Goal: Entertainment & Leisure: Consume media (video, audio)

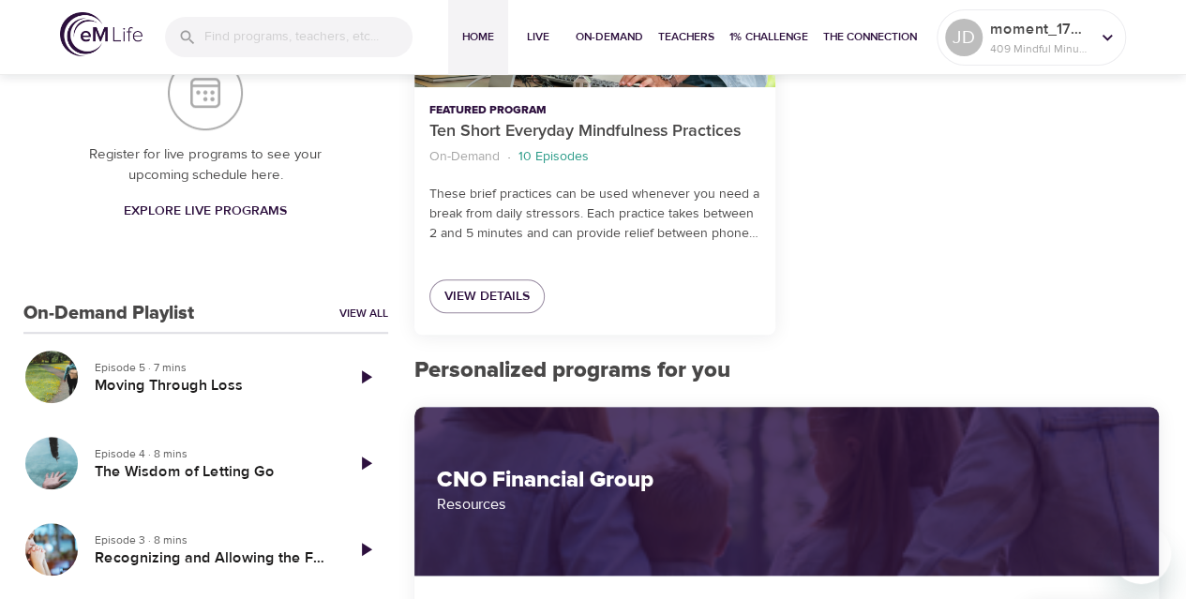
scroll to position [656, 0]
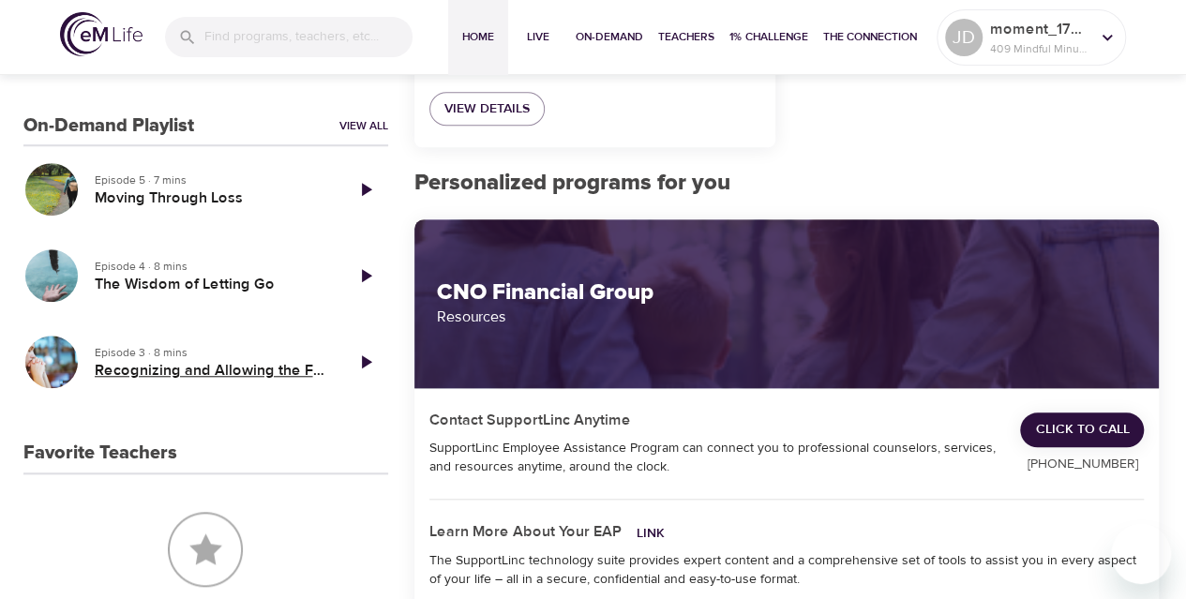
click at [171, 370] on h5 "Recognizing and Allowing the Feelings of Loss" at bounding box center [211, 371] width 233 height 20
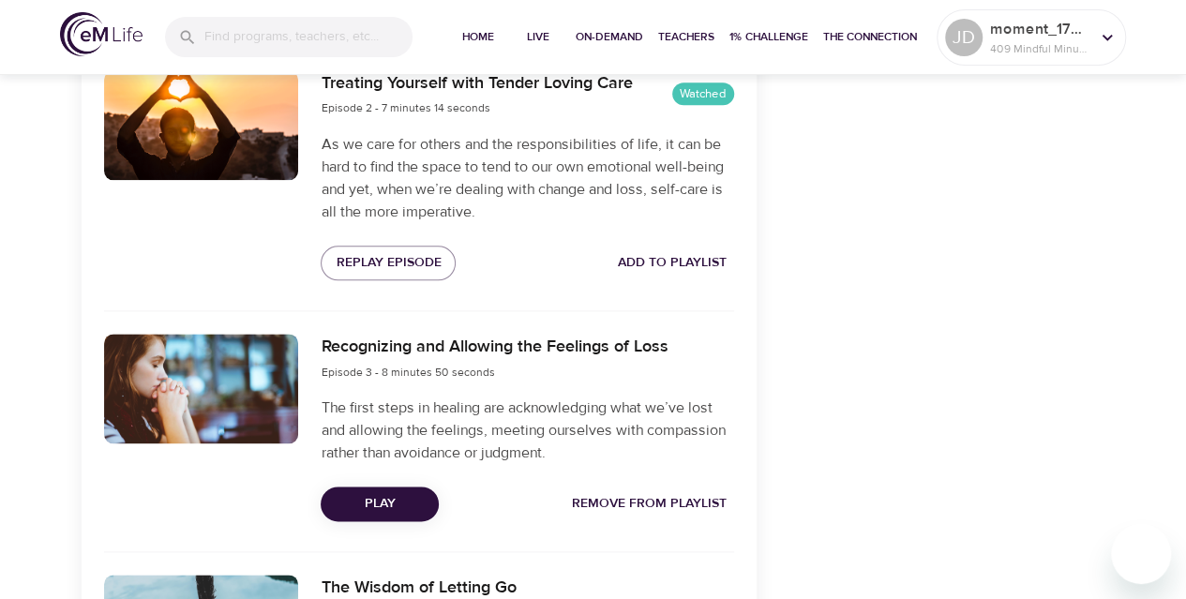
scroll to position [1031, 0]
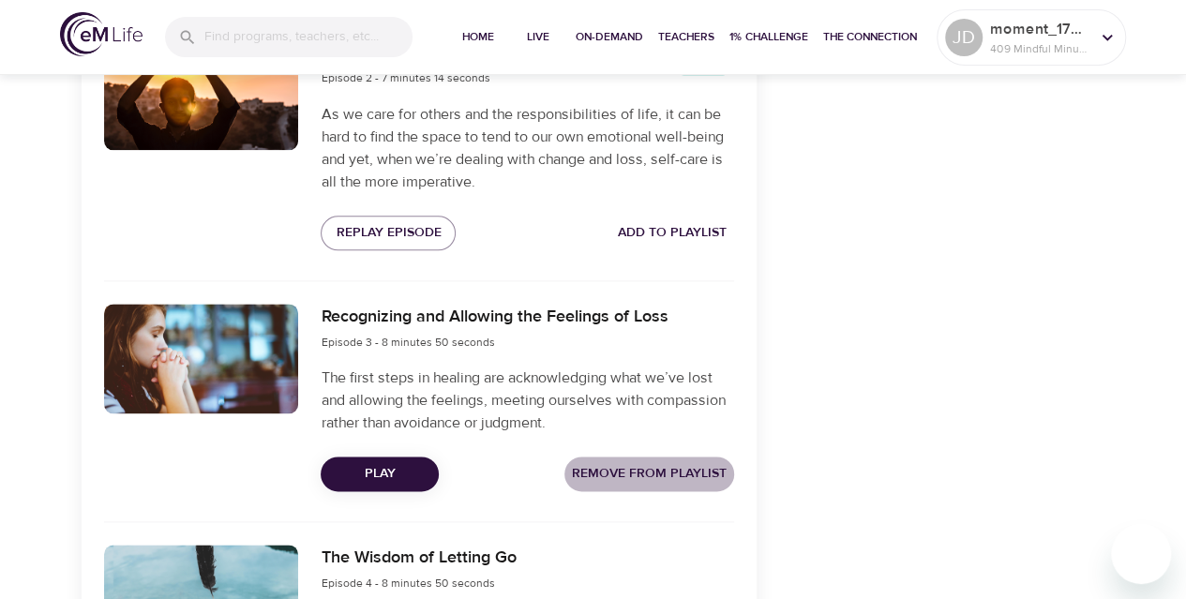
click at [638, 472] on span "Remove from Playlist" at bounding box center [649, 473] width 155 height 23
click at [367, 466] on span "Play" at bounding box center [380, 473] width 88 height 23
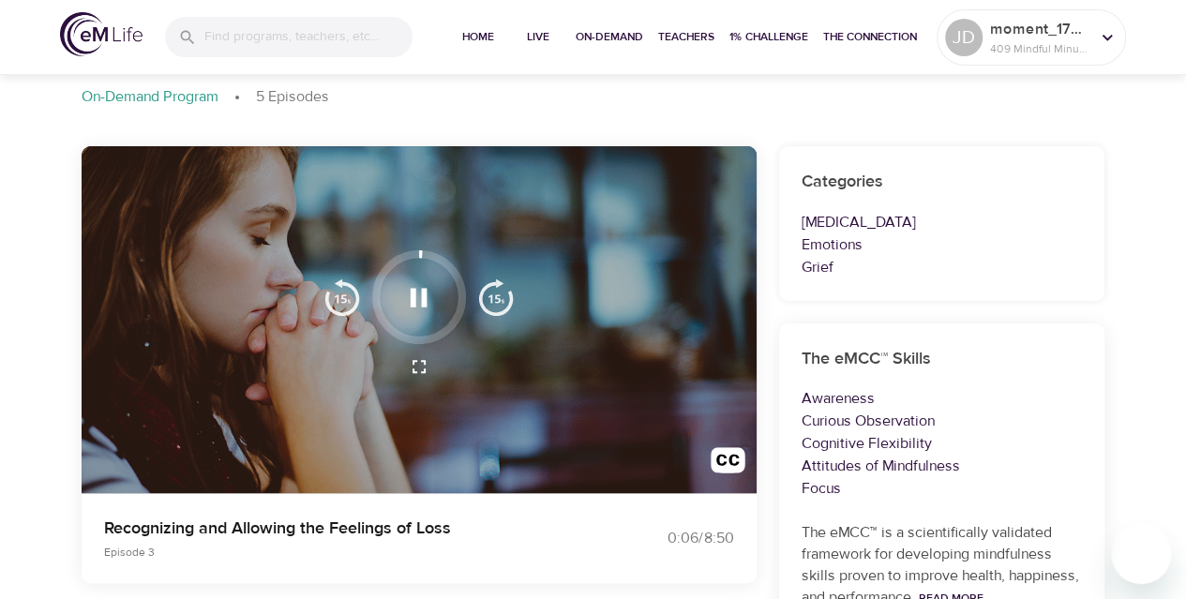
scroll to position [0, 0]
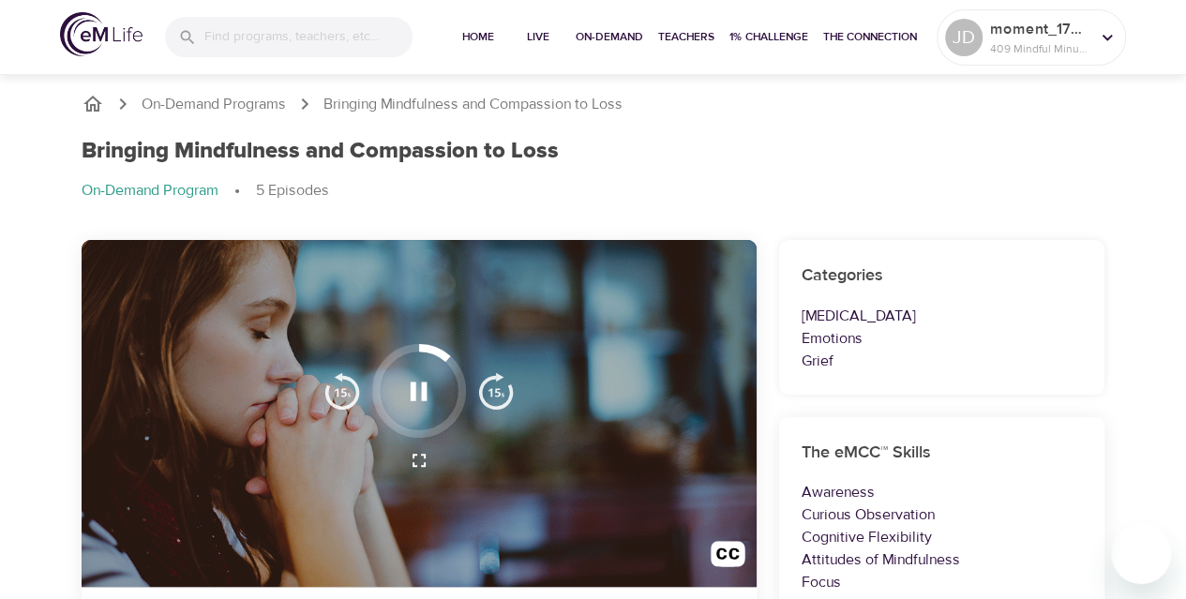
click at [483, 380] on img "button" at bounding box center [496, 391] width 38 height 38
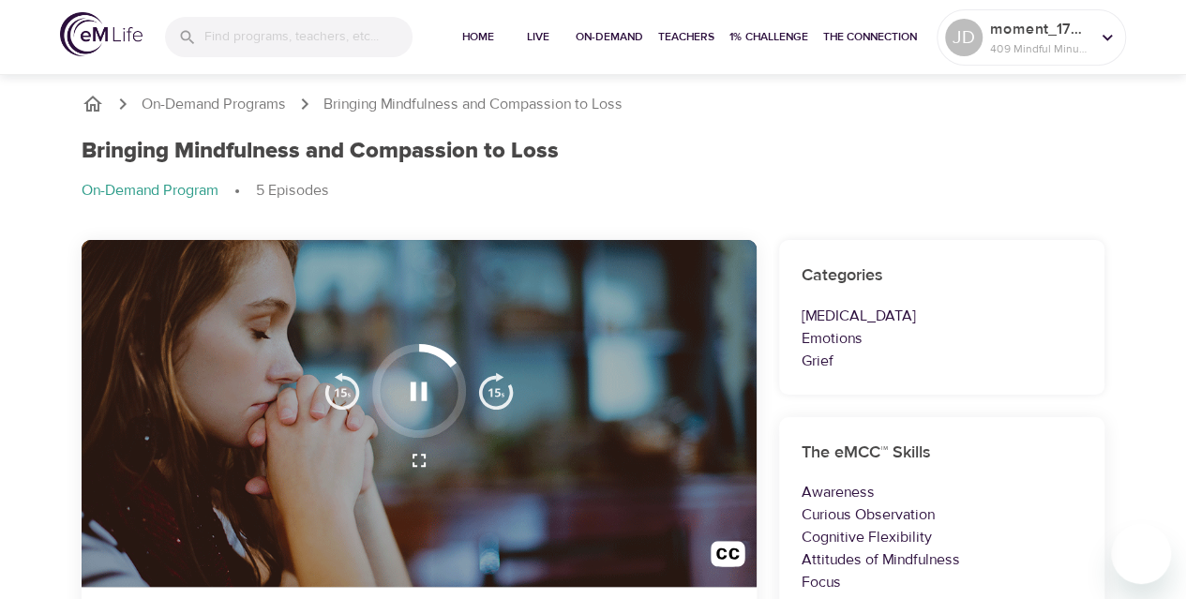
click at [483, 380] on img "button" at bounding box center [496, 391] width 38 height 38
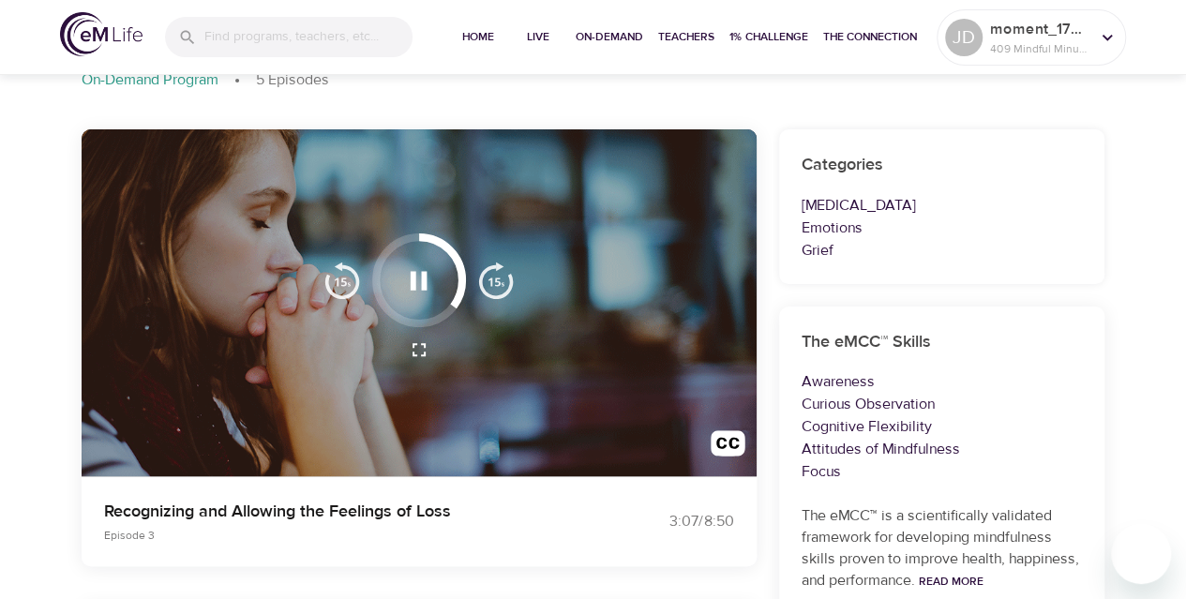
scroll to position [94, 0]
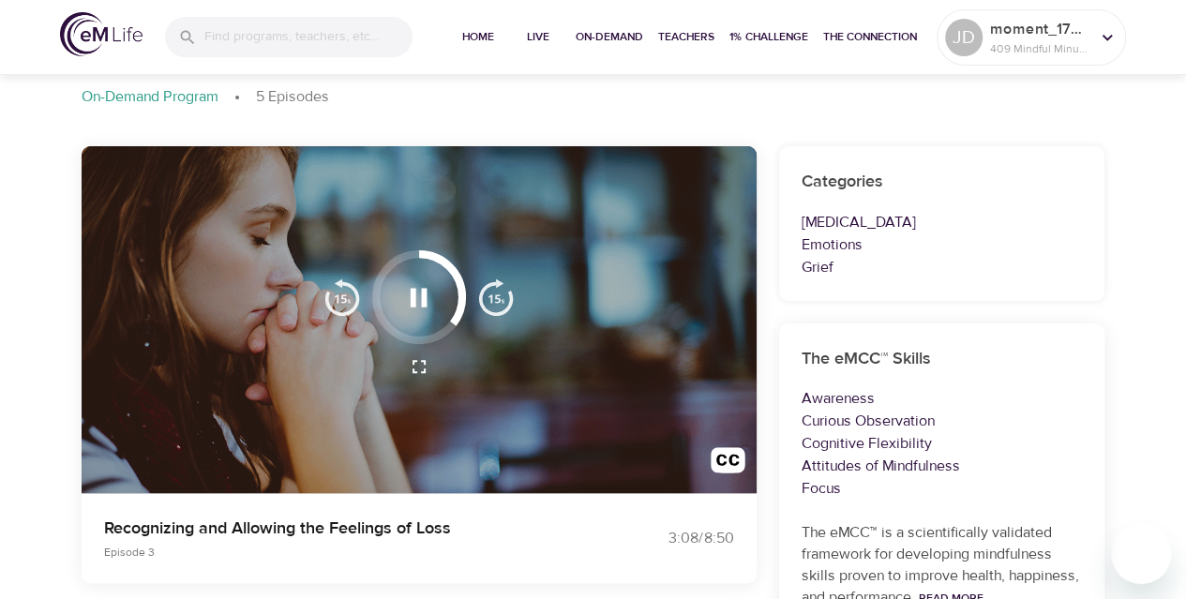
click at [486, 302] on img "button" at bounding box center [496, 297] width 38 height 38
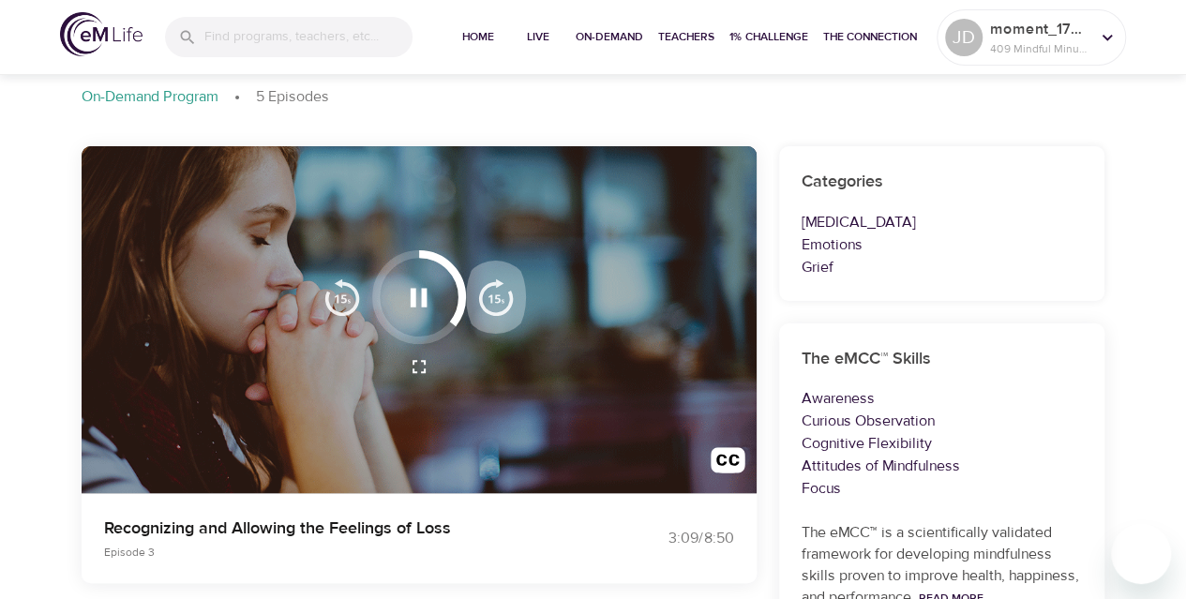
click at [486, 302] on img "button" at bounding box center [496, 297] width 38 height 38
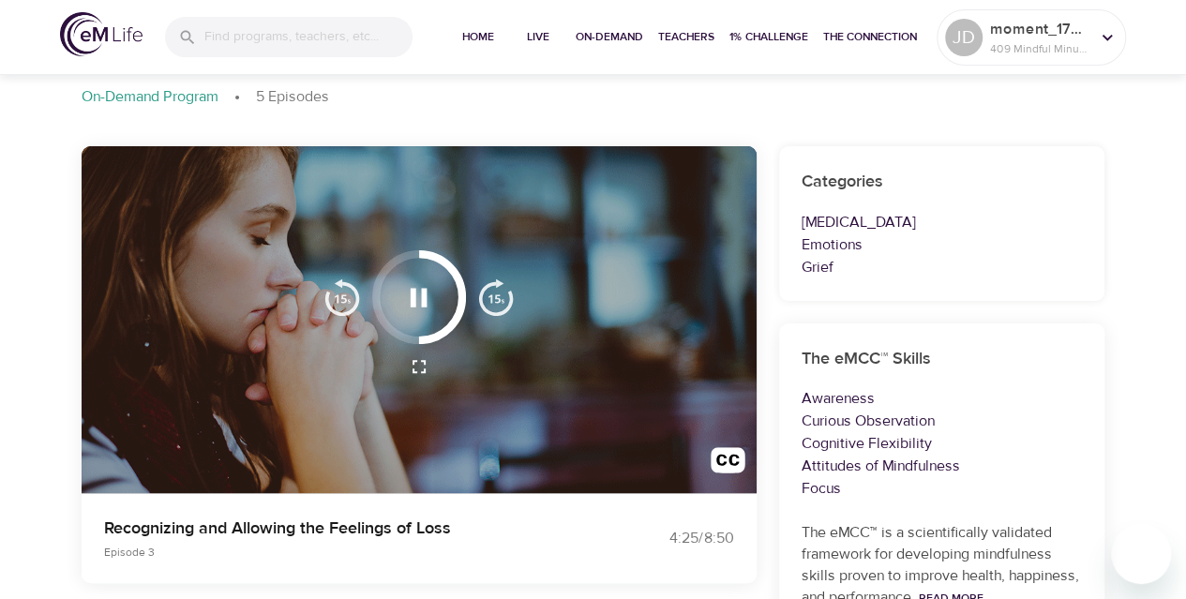
click at [486, 302] on img "button" at bounding box center [496, 297] width 38 height 38
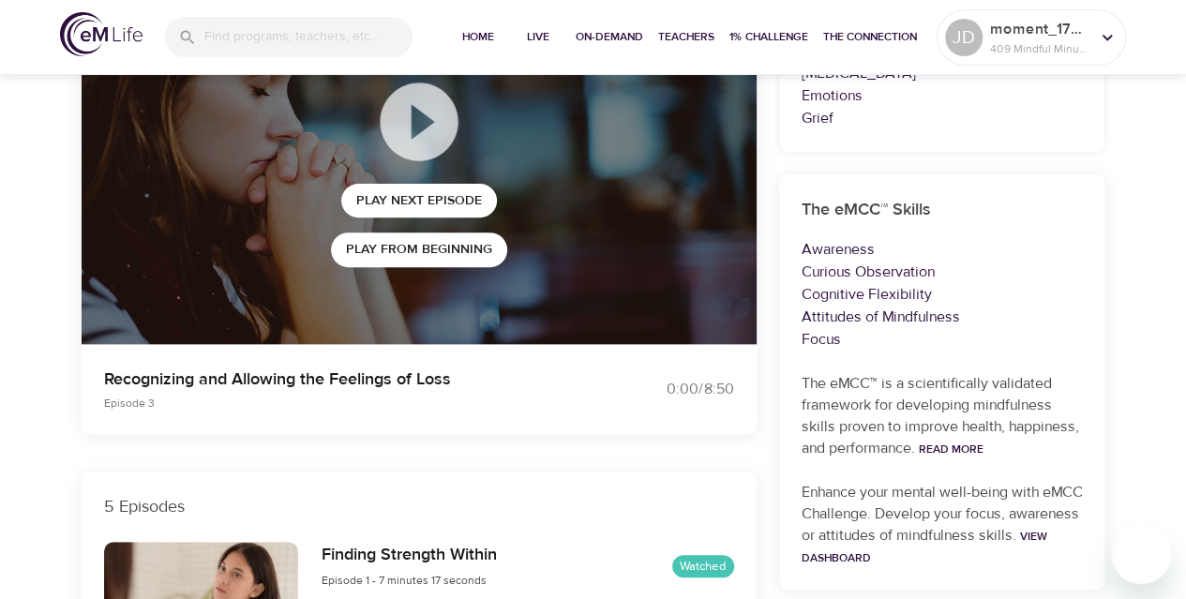
scroll to position [0, 0]
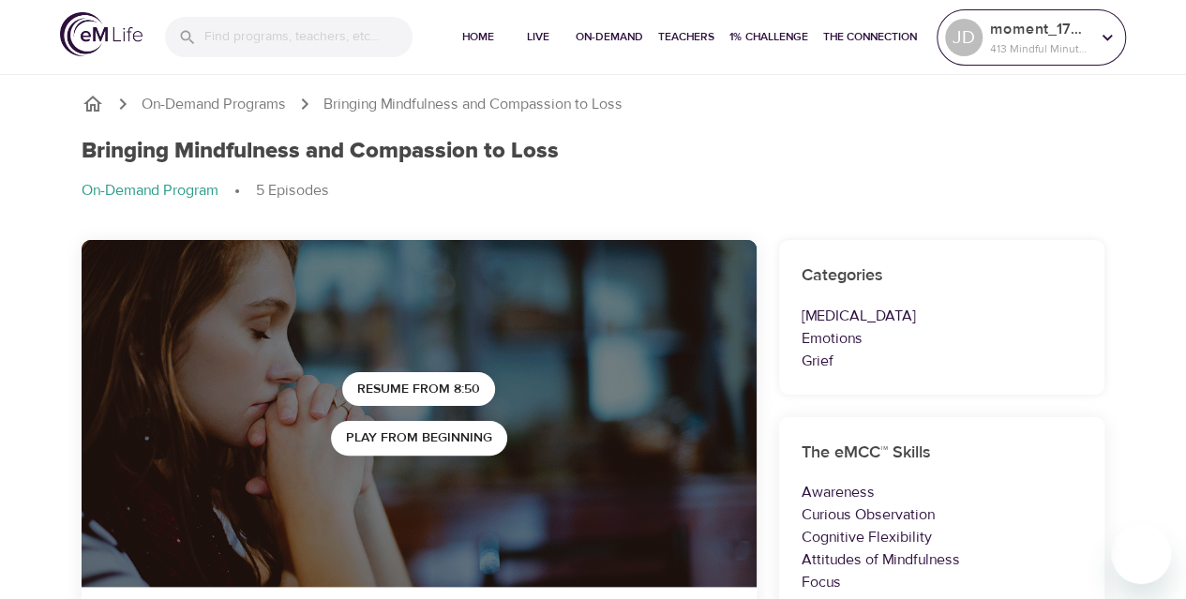
click at [1096, 38] on div at bounding box center [1107, 37] width 28 height 28
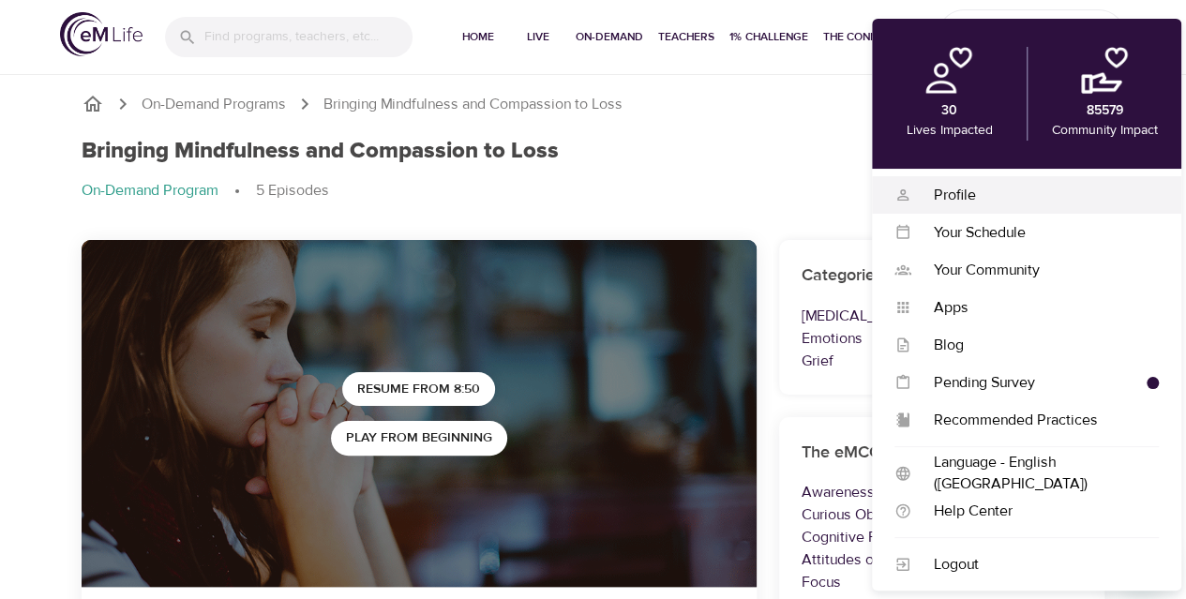
click at [955, 191] on div "Profile" at bounding box center [1035, 196] width 248 height 22
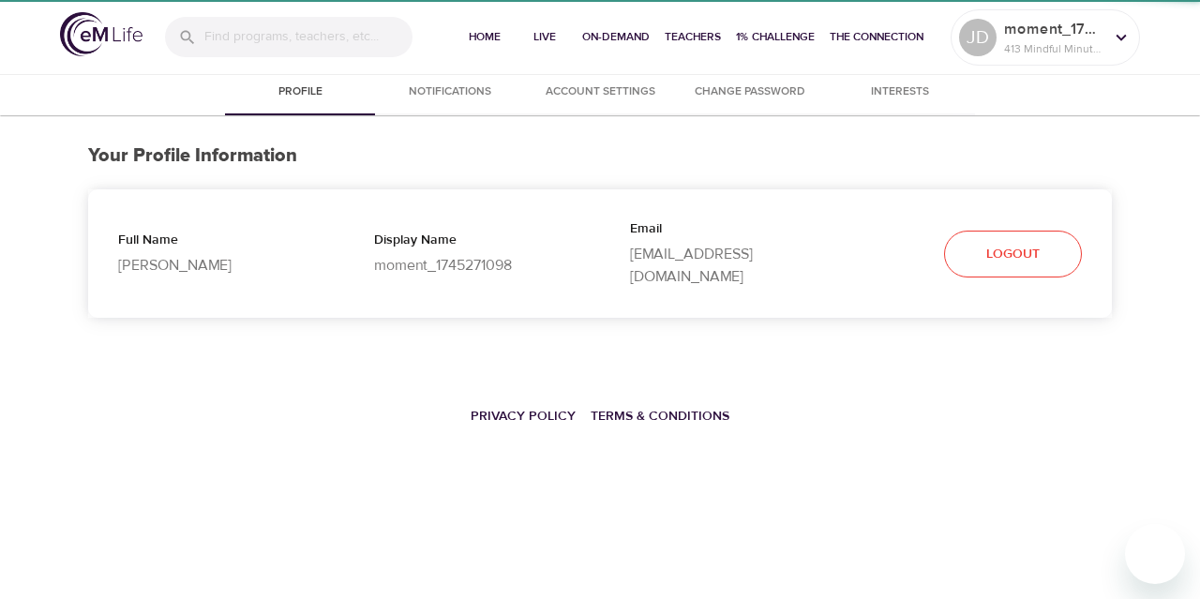
select select "10"
